Goal: Information Seeking & Learning: Learn about a topic

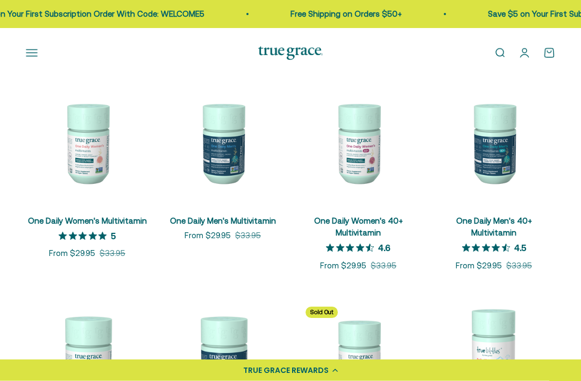
scroll to position [176, 0]
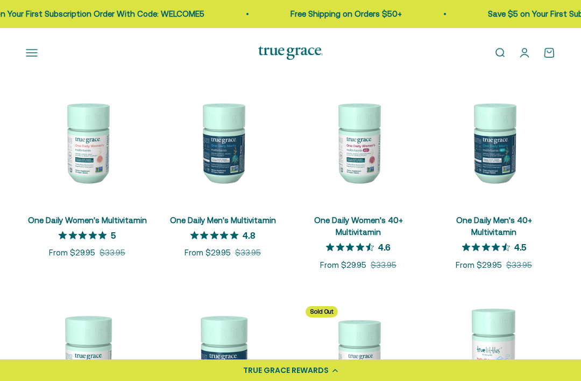
click at [89, 159] on img at bounding box center [87, 142] width 123 height 123
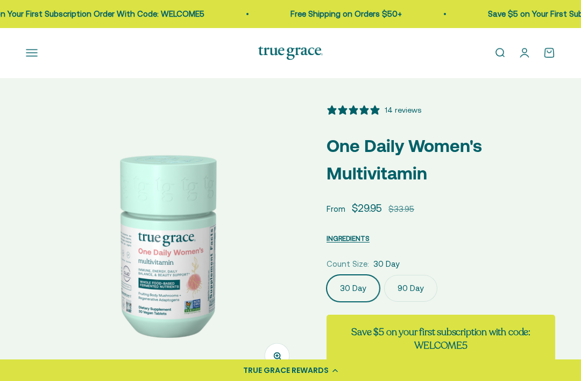
select select "3"
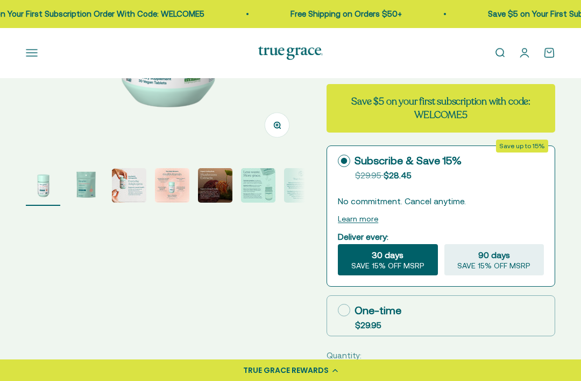
scroll to position [230, 0]
click at [82, 184] on img "Go to item 2" at bounding box center [86, 186] width 34 height 34
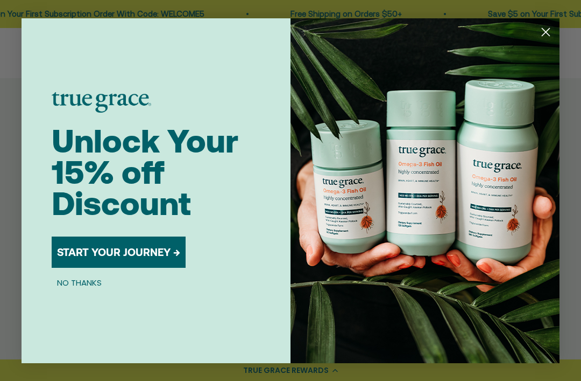
scroll to position [200, 0]
click at [546, 40] on circle "Close dialog" at bounding box center [546, 32] width 18 height 18
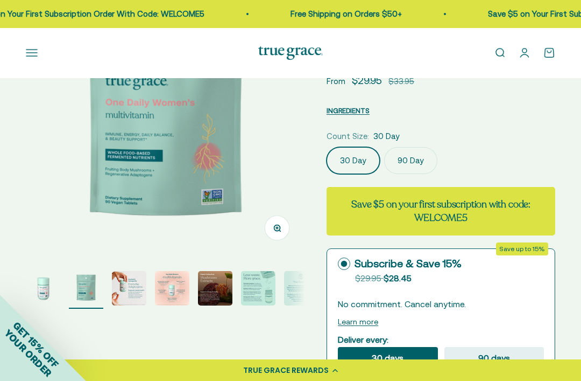
scroll to position [130, 0]
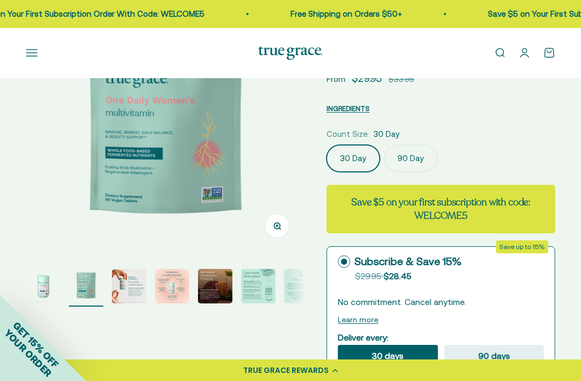
click at [182, 292] on img "Go to item 4" at bounding box center [172, 286] width 34 height 34
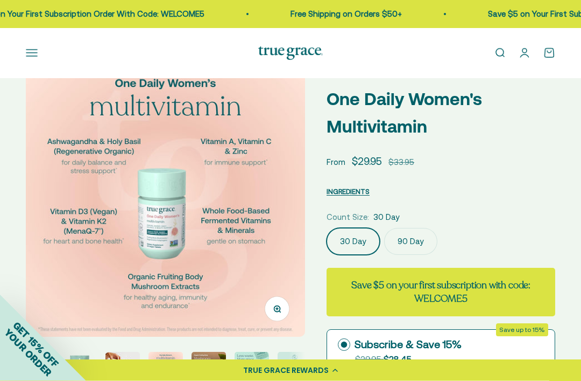
scroll to position [47, 0]
click at [262, 372] on img "Go to item 6" at bounding box center [252, 369] width 34 height 34
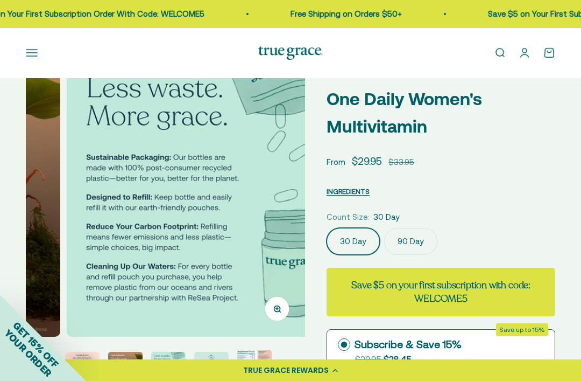
scroll to position [0, 1430]
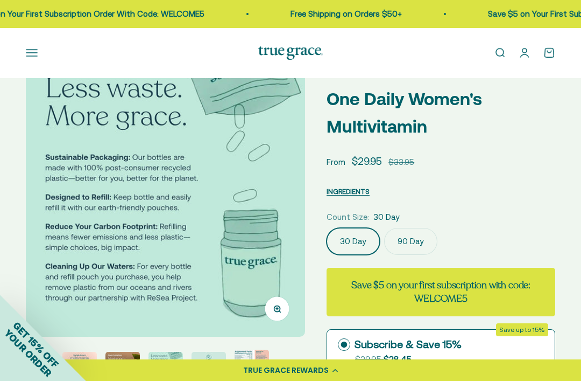
click at [260, 370] on img "Go to item 8" at bounding box center [252, 367] width 34 height 37
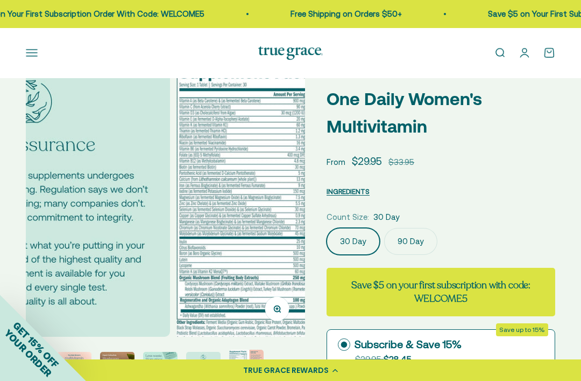
scroll to position [0, 2002]
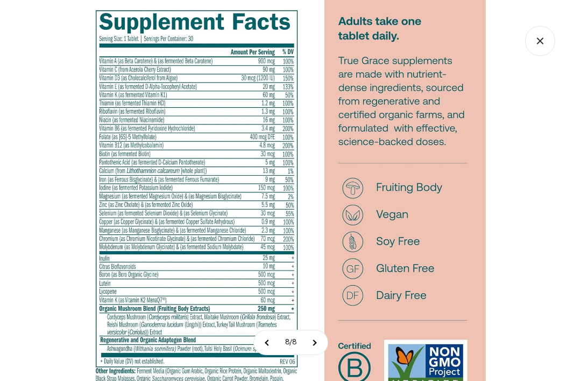
click at [529, 151] on div at bounding box center [290, 190] width 581 height 381
click at [543, 39] on icon "Close gallery" at bounding box center [540, 41] width 6 height 6
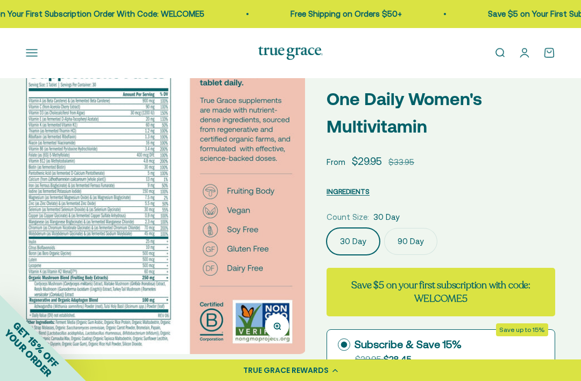
scroll to position [0, 0]
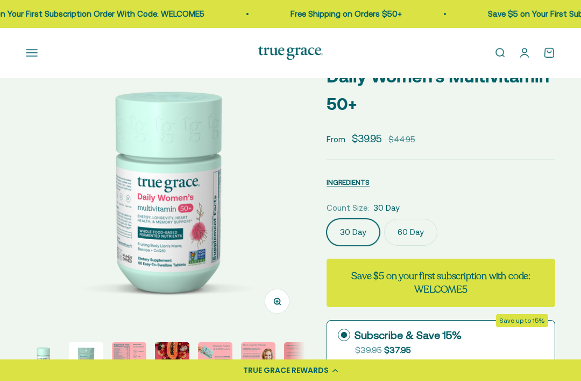
select select "3"
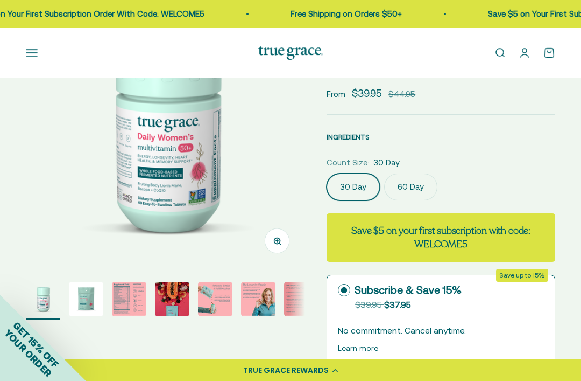
scroll to position [115, 0]
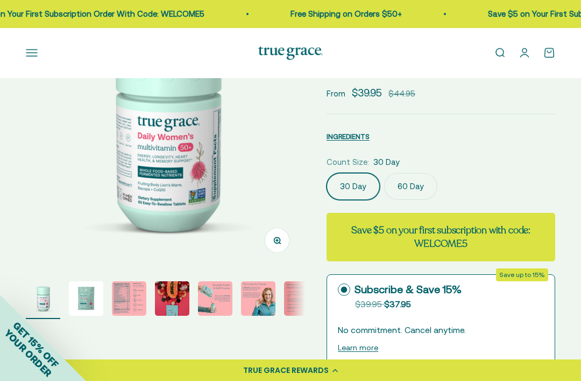
click at [128, 299] on img "Go to item 3" at bounding box center [129, 298] width 34 height 34
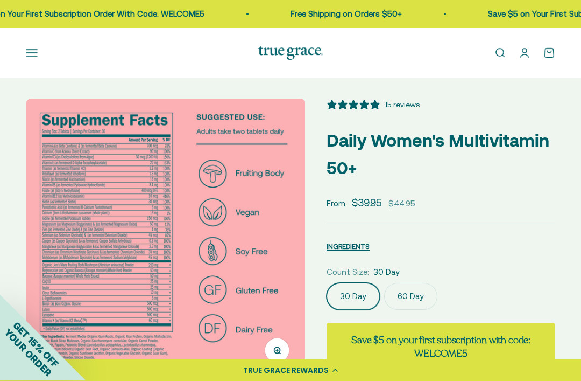
scroll to position [2, 0]
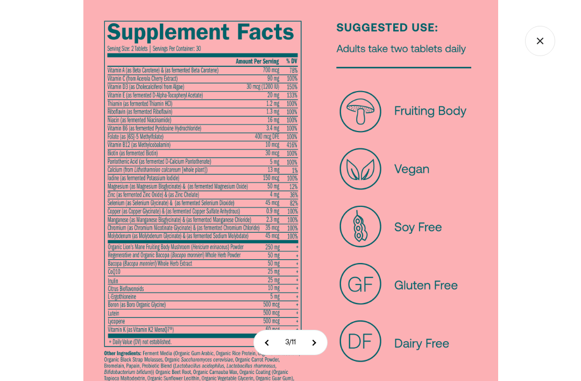
click at [540, 44] on icon "Close gallery" at bounding box center [540, 41] width 30 height 30
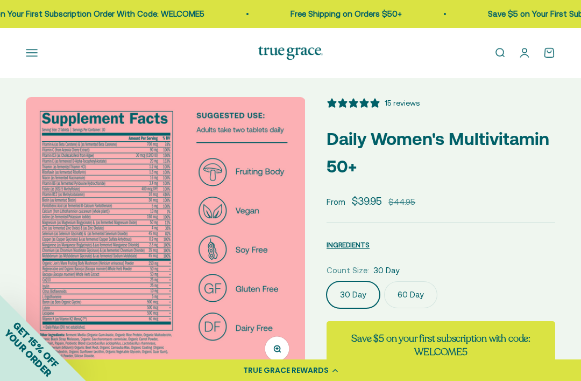
scroll to position [0, 0]
